Goal: Information Seeking & Learning: Learn about a topic

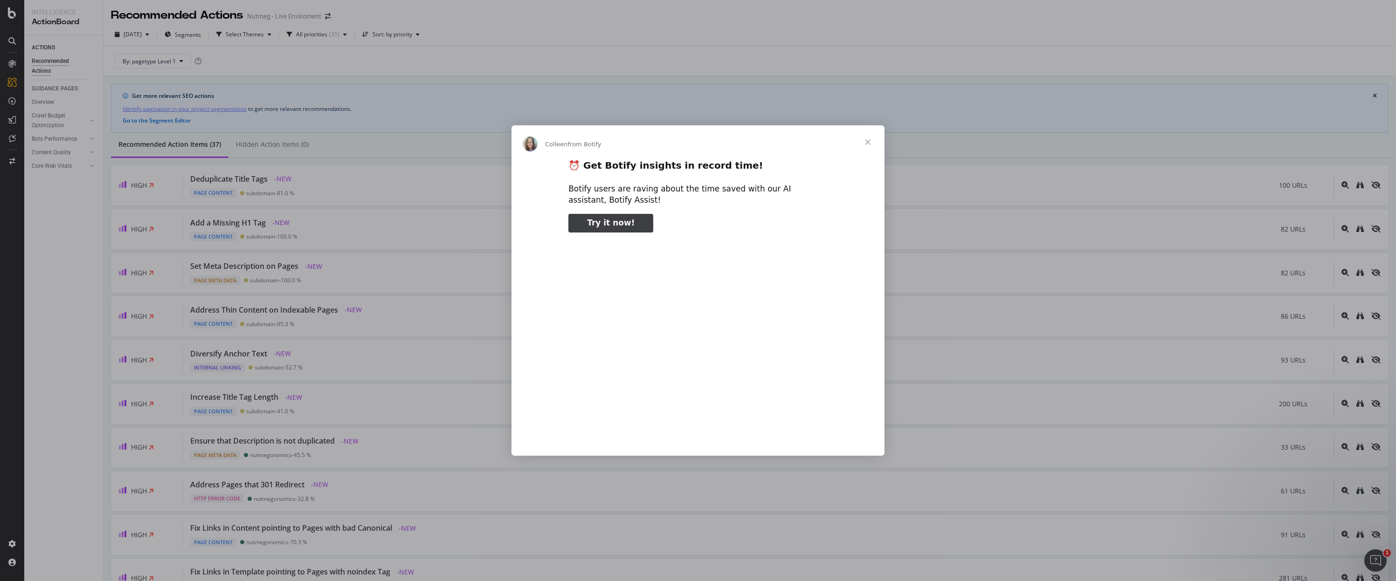
type input "557780"
click at [864, 141] on span "Close" at bounding box center [868, 142] width 34 height 34
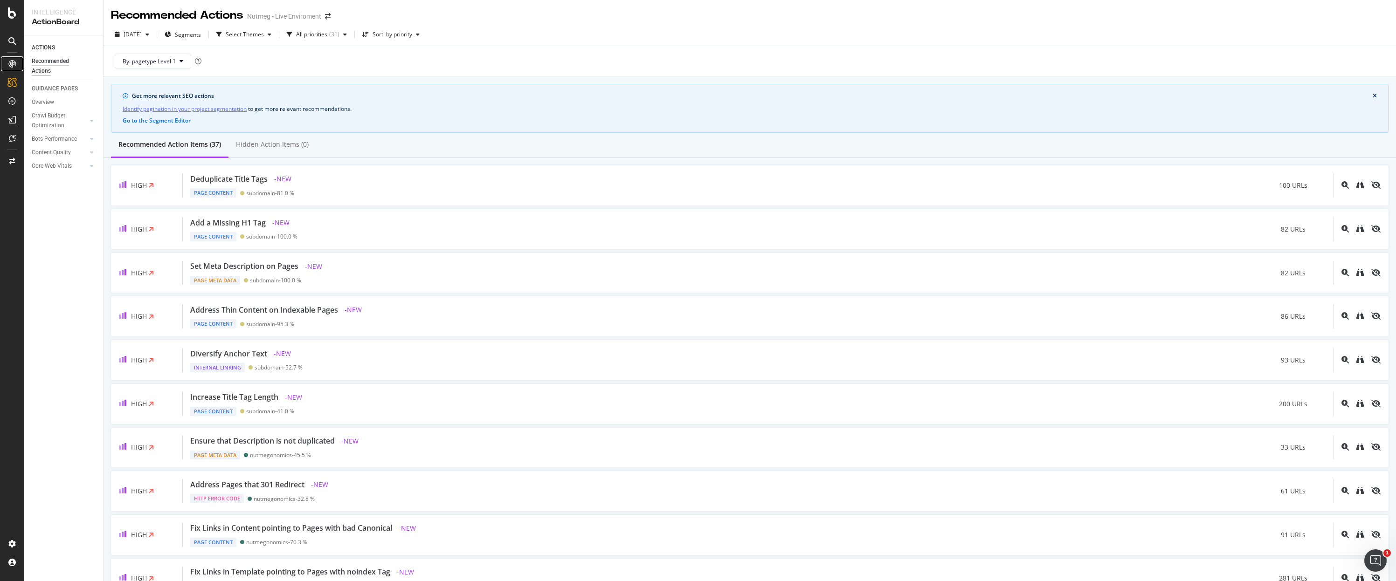
drag, startPoint x: 12, startPoint y: 62, endPoint x: 16, endPoint y: 63, distance: 4.8
click at [12, 62] on icon at bounding box center [11, 63] width 7 height 7
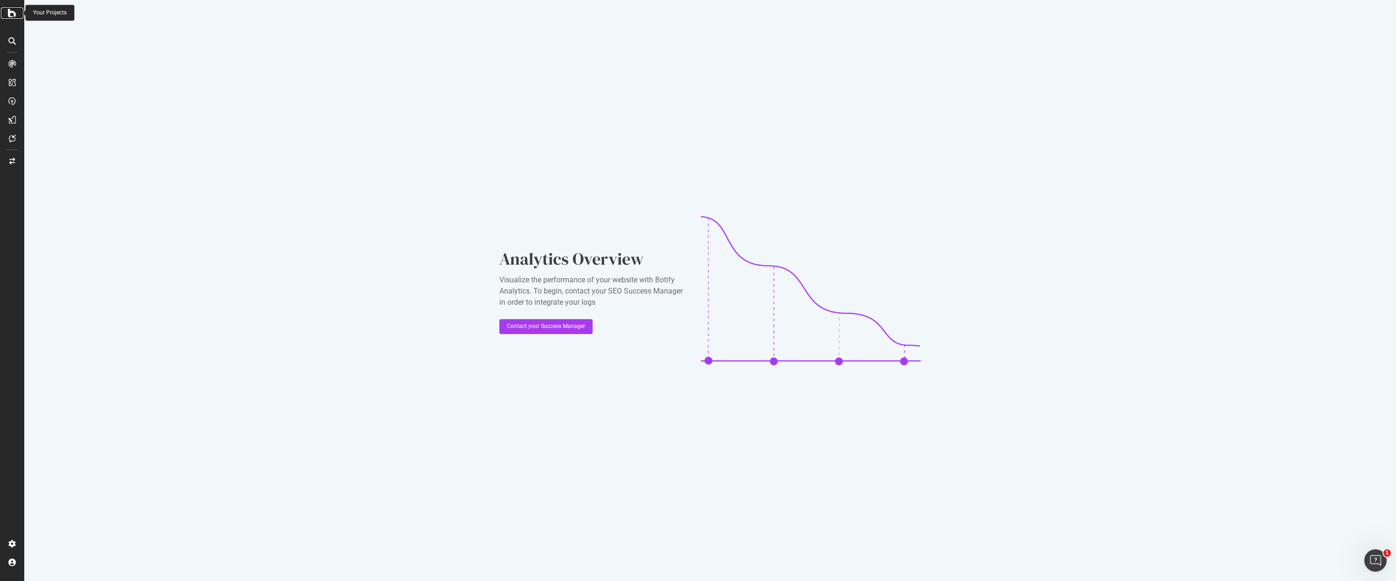
click at [12, 14] on icon at bounding box center [12, 12] width 8 height 11
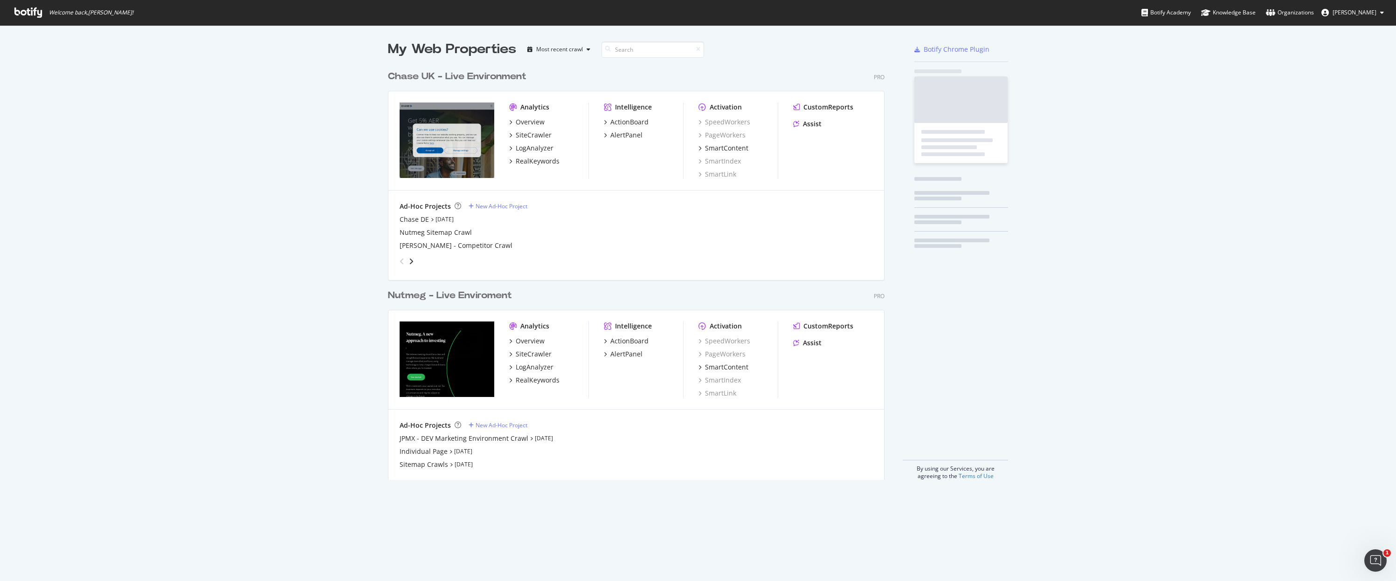
scroll to position [574, 1382]
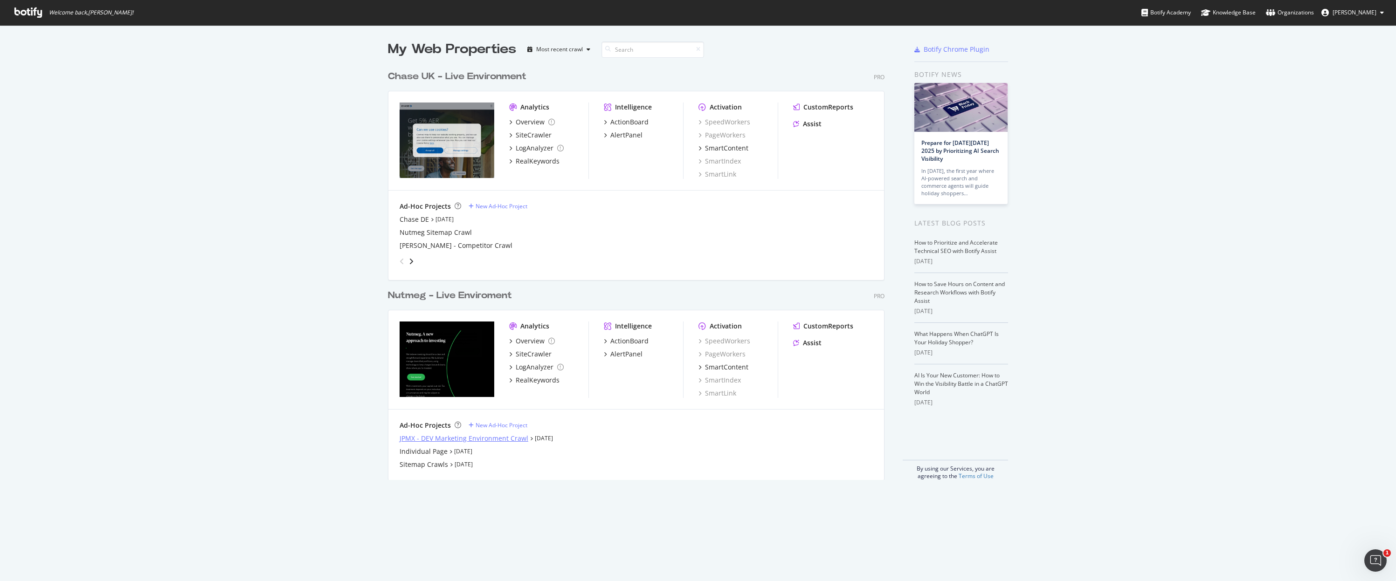
click at [460, 438] on div "JPMX - DEV Marketing Environment Crawl" at bounding box center [464, 438] width 129 height 9
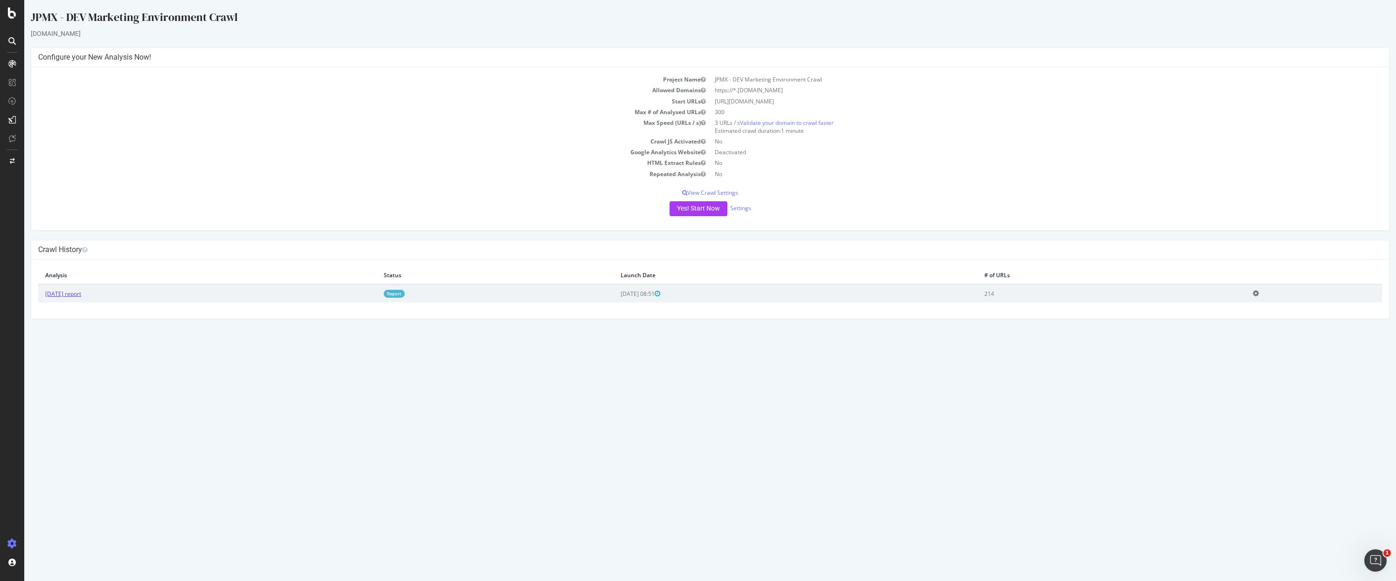
click at [81, 294] on link "[DATE] report" at bounding box center [63, 294] width 36 height 8
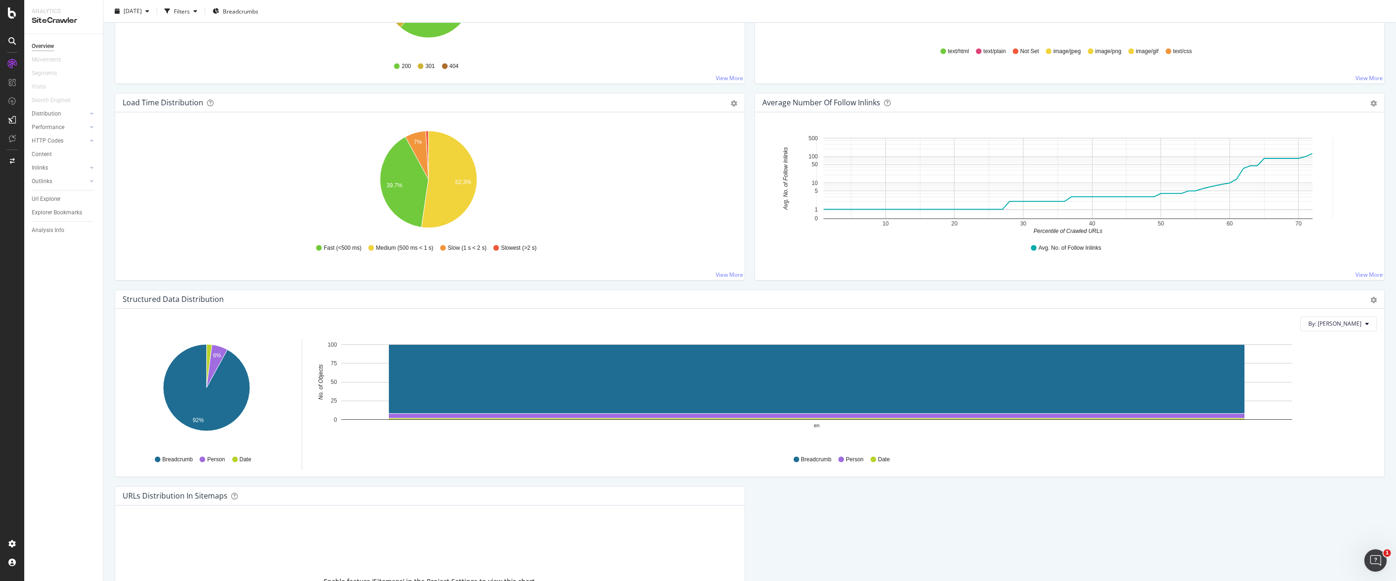
scroll to position [638, 0]
click at [50, 155] on div "Content" at bounding box center [42, 155] width 20 height 10
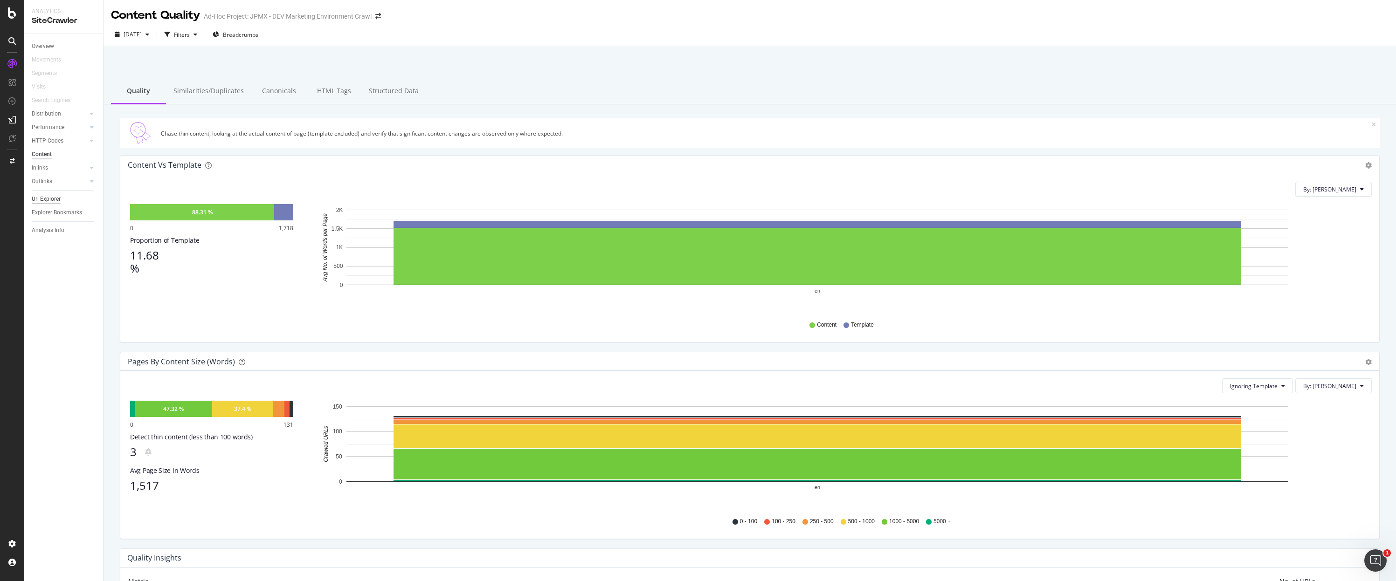
click at [50, 200] on div "Url Explorer" at bounding box center [46, 199] width 29 height 10
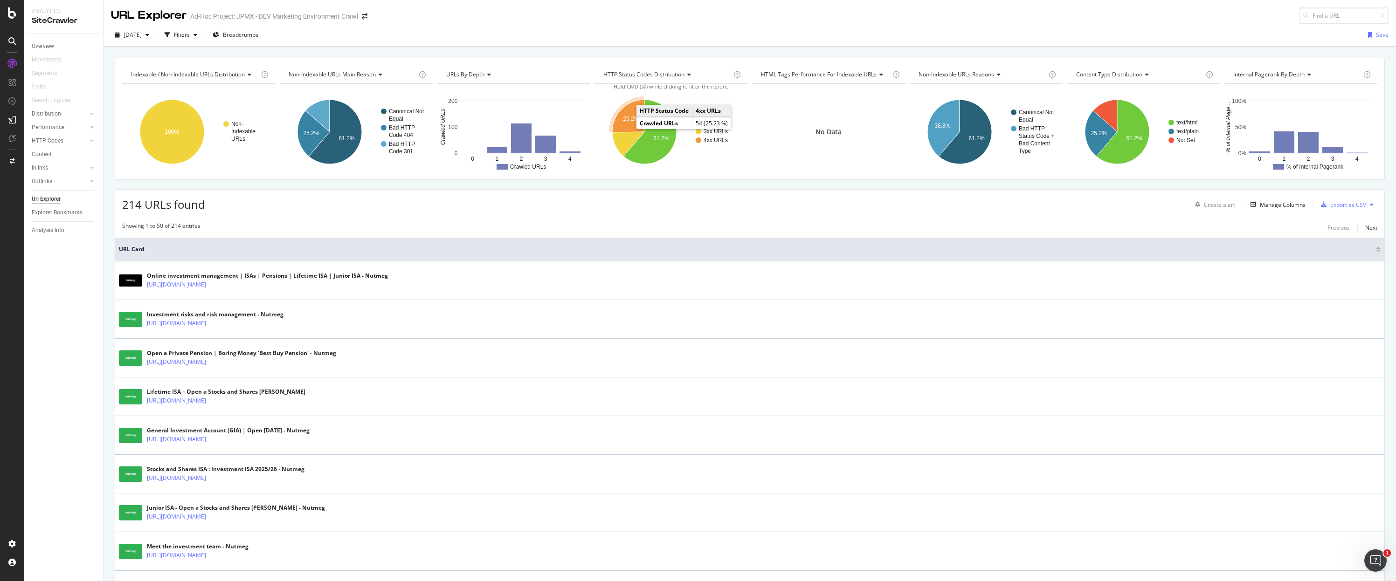
click at [629, 123] on icon "A chart." at bounding box center [628, 116] width 32 height 33
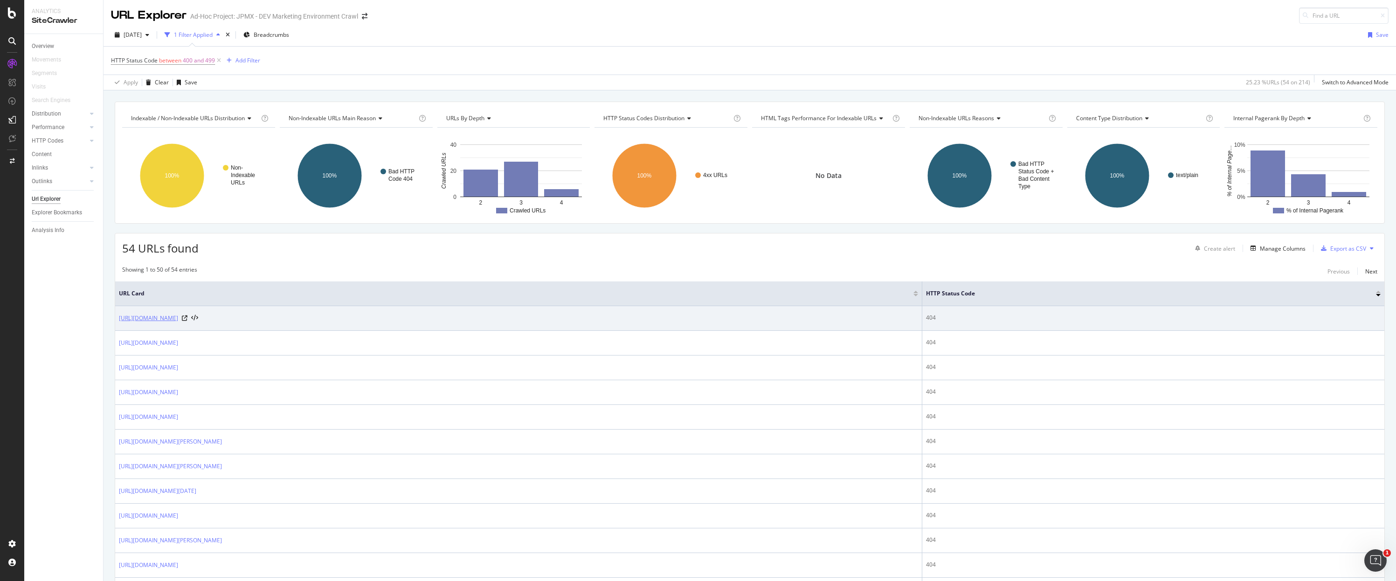
click at [178, 319] on link "[URL][DOMAIN_NAME]" at bounding box center [148, 318] width 59 height 9
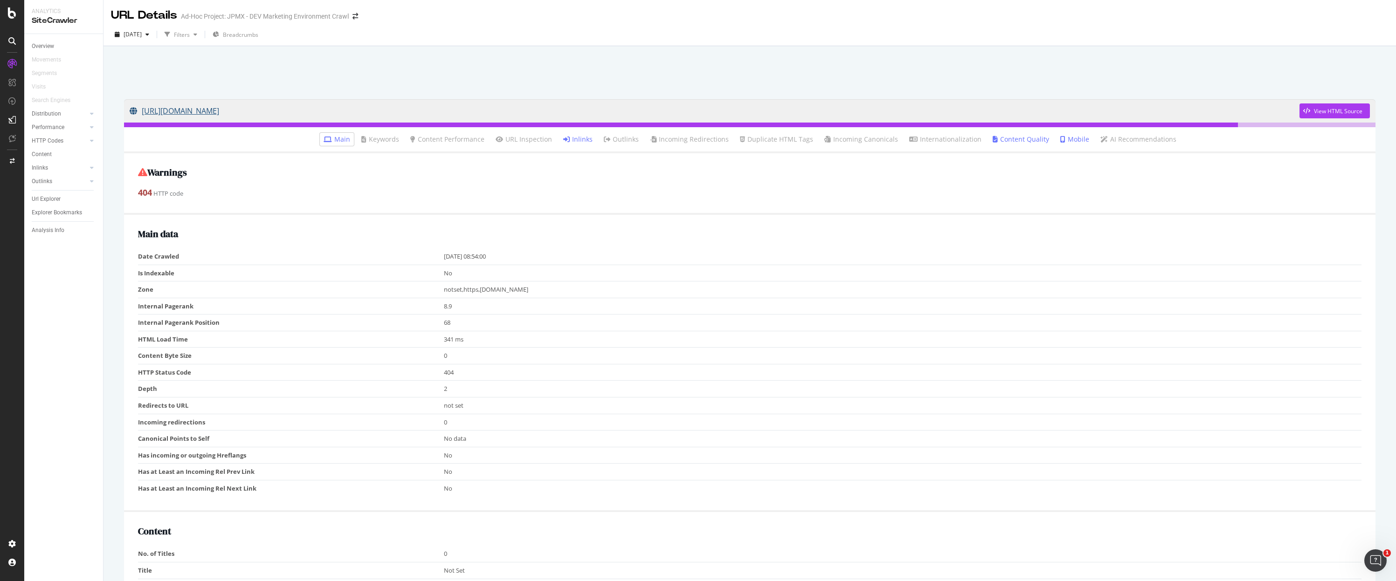
drag, startPoint x: 539, startPoint y: 114, endPoint x: 361, endPoint y: 104, distance: 178.8
click at [359, 113] on link "[URL][DOMAIN_NAME]" at bounding box center [715, 110] width 1170 height 23
